Goal: Information Seeking & Learning: Learn about a topic

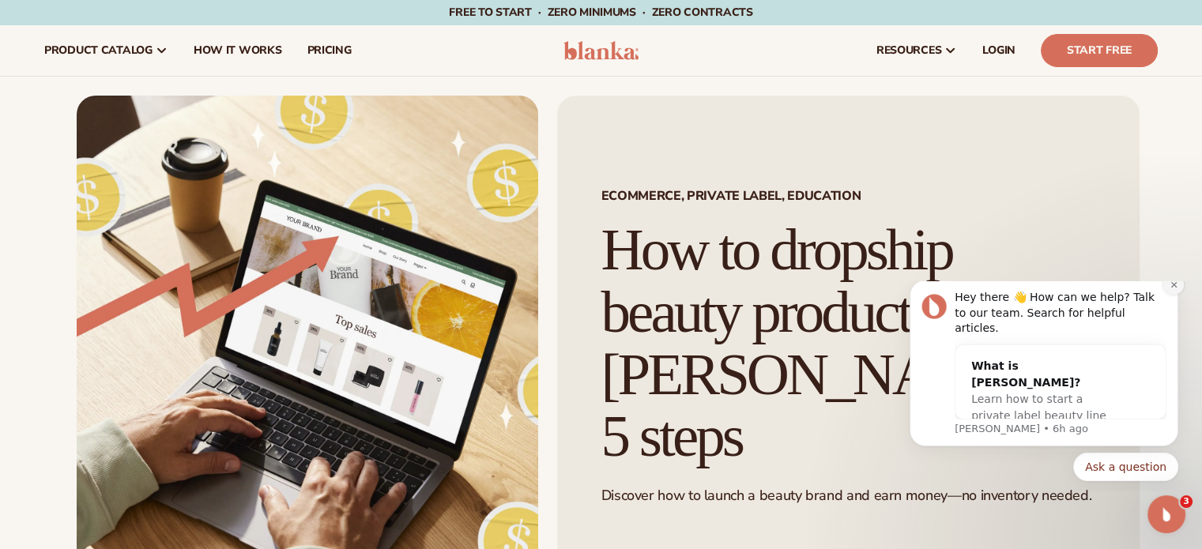
click at [1172, 289] on icon "Dismiss notification" at bounding box center [1174, 285] width 9 height 9
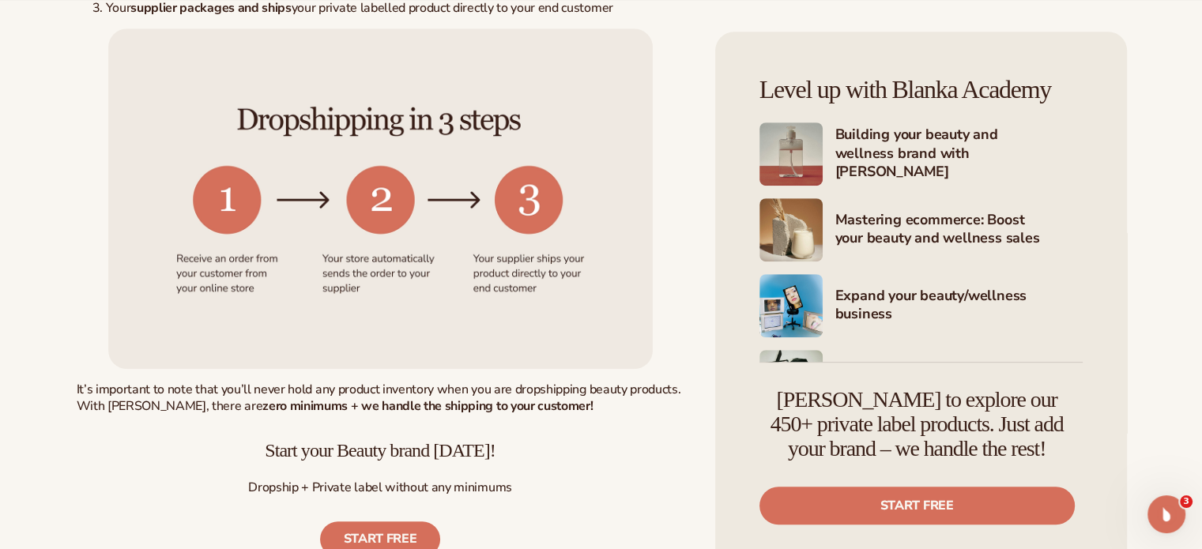
scroll to position [862, 0]
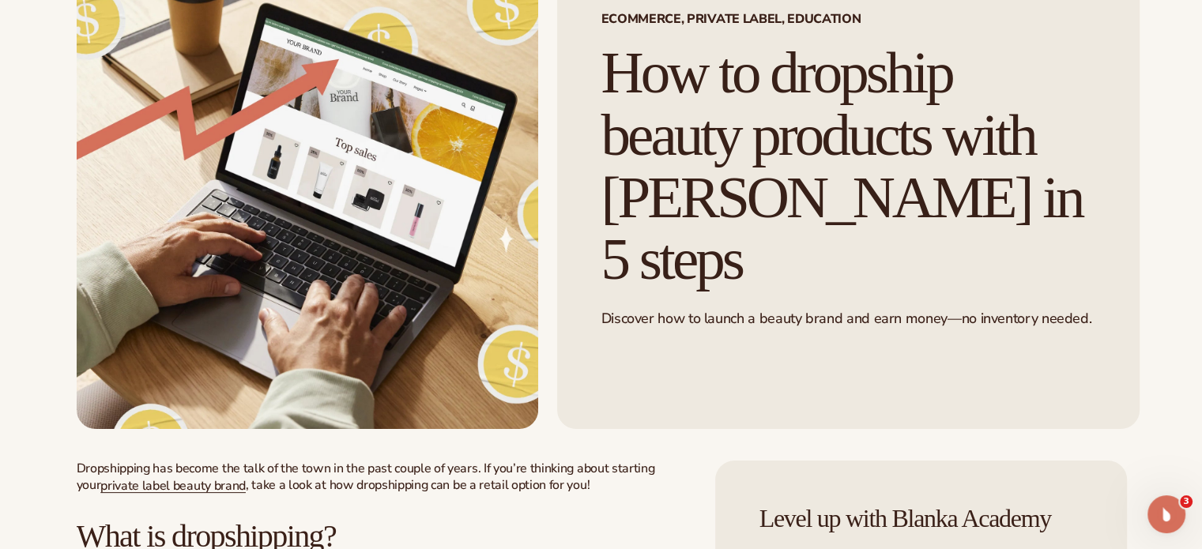
scroll to position [0, 0]
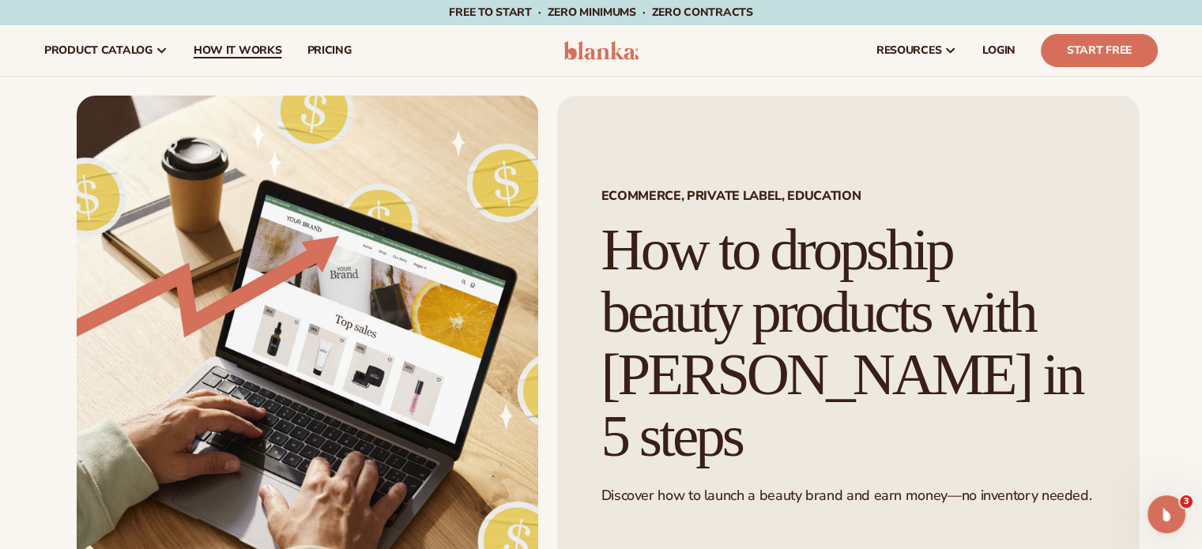
click at [221, 53] on span "How It Works" at bounding box center [238, 50] width 89 height 13
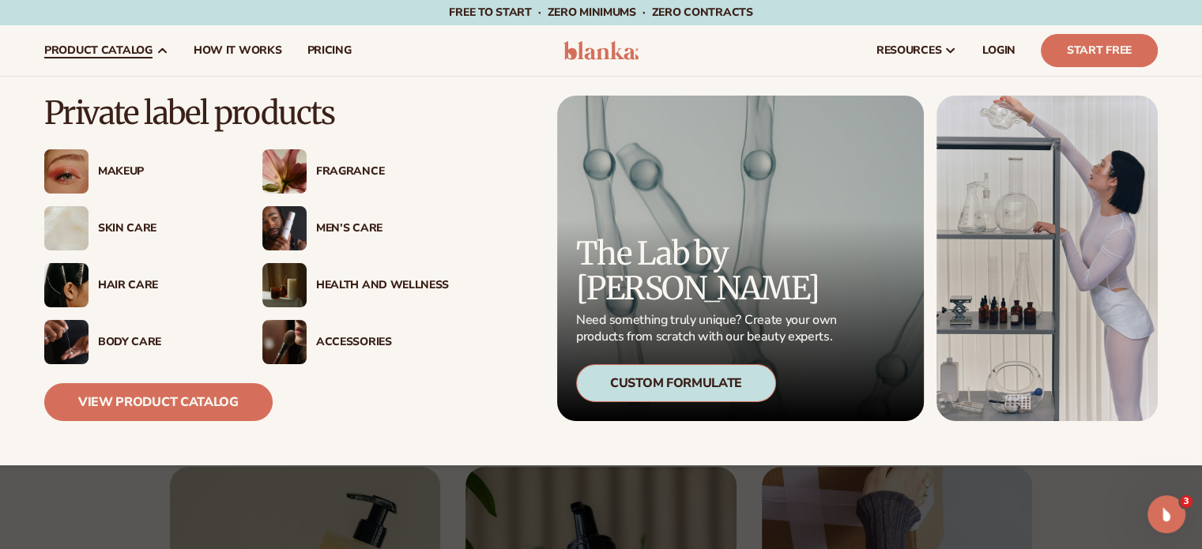
click at [658, 391] on div "Custom Formulate" at bounding box center [676, 383] width 200 height 38
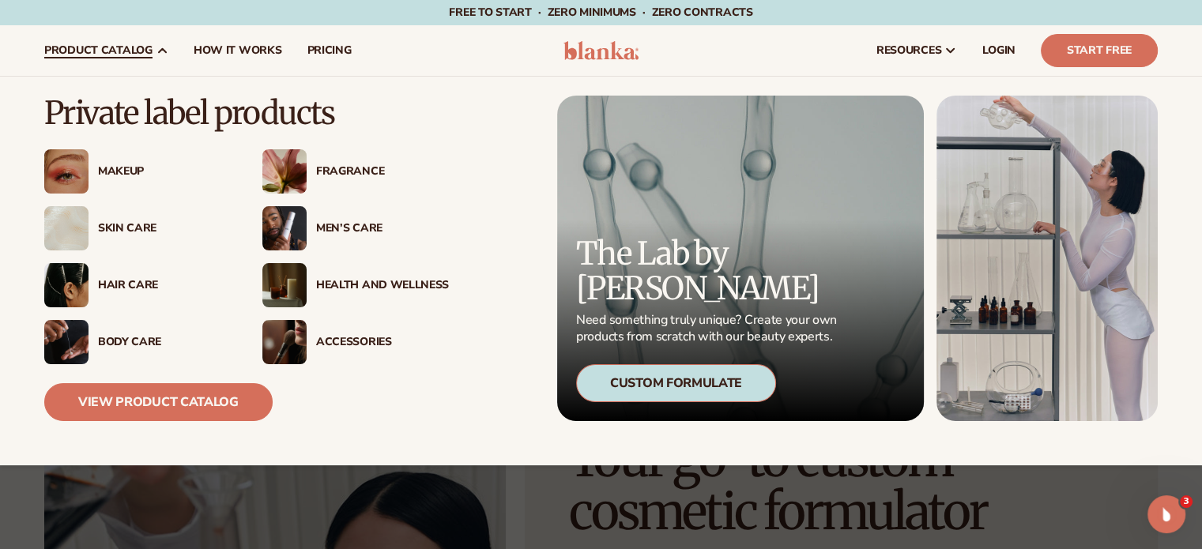
click at [130, 160] on div "Makeup" at bounding box center [137, 171] width 187 height 44
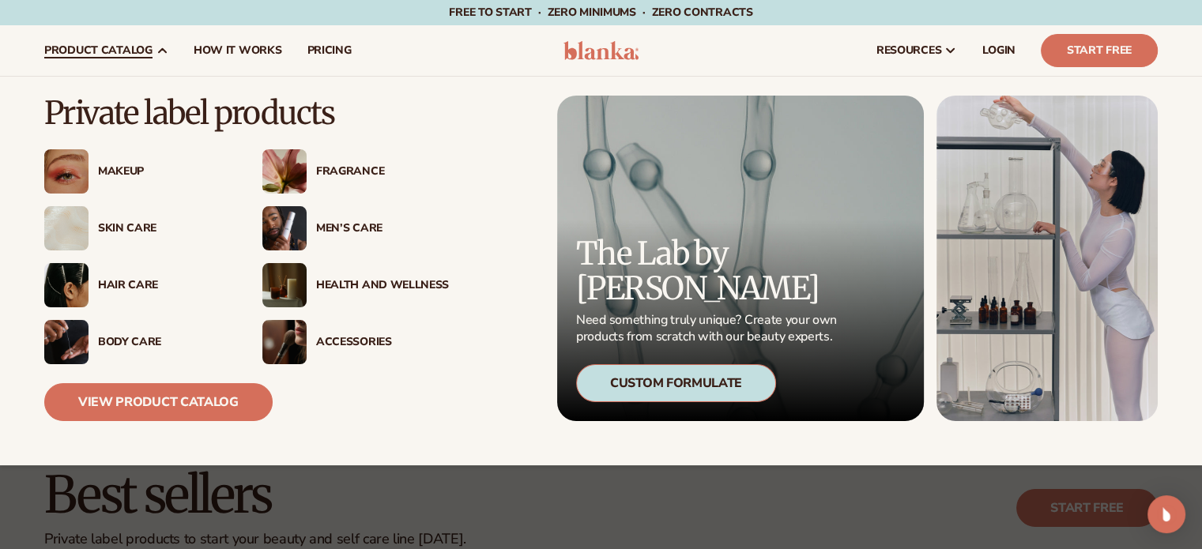
click at [139, 233] on div "Skin Care" at bounding box center [164, 228] width 133 height 13
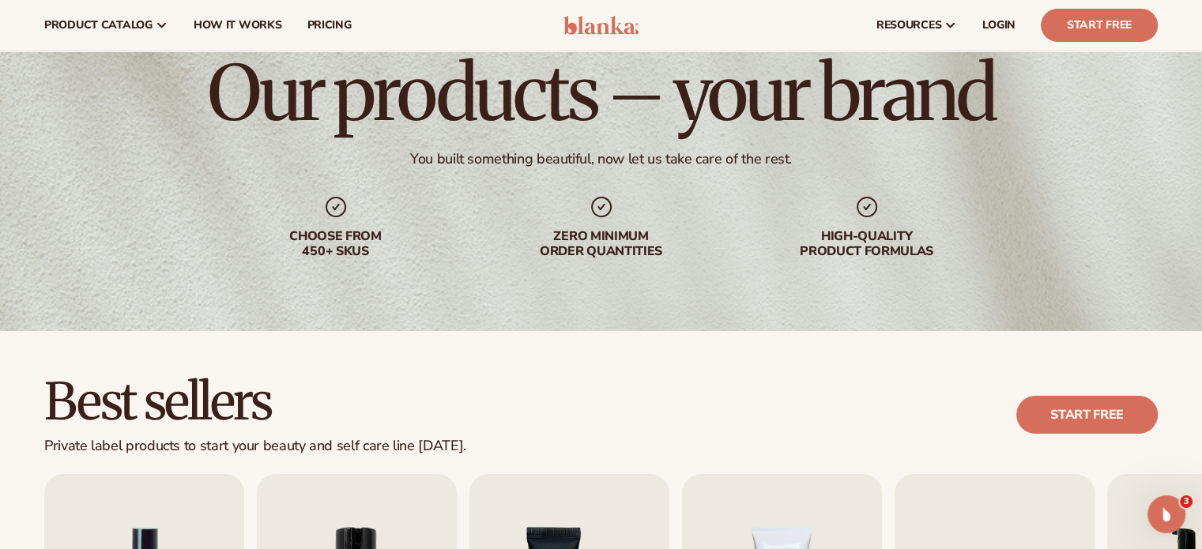
scroll to position [79, 0]
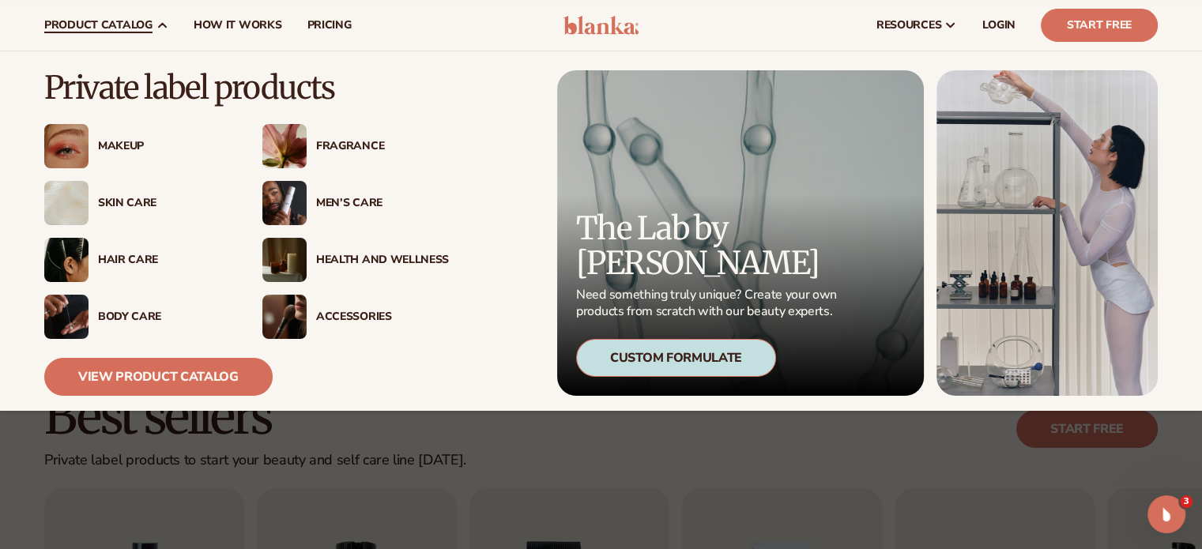
click at [125, 144] on div "Makeup" at bounding box center [164, 146] width 133 height 13
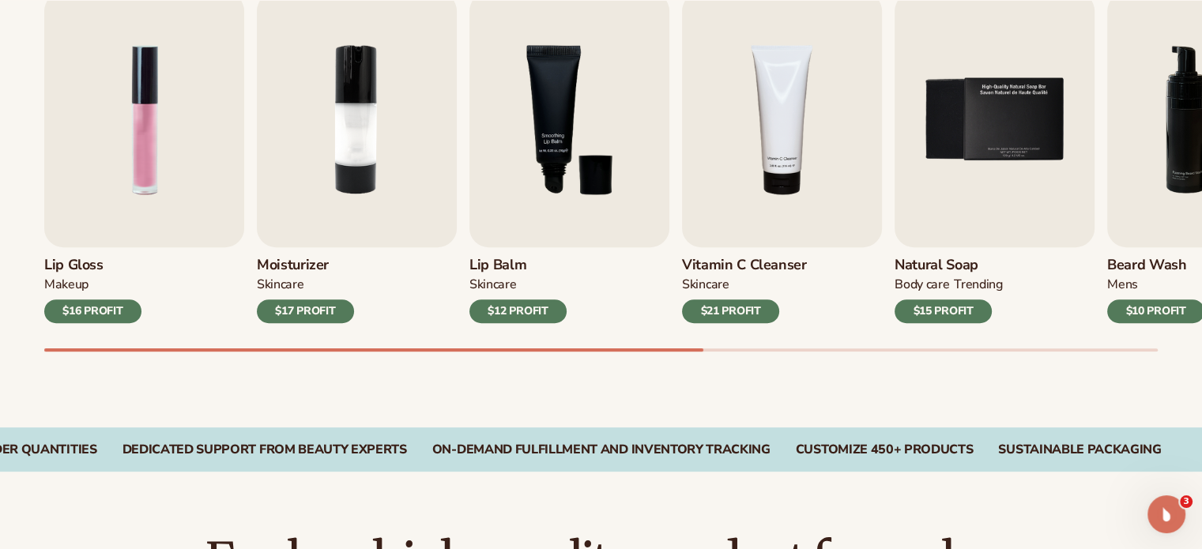
scroll to position [585, 0]
